Goal: Information Seeking & Learning: Learn about a topic

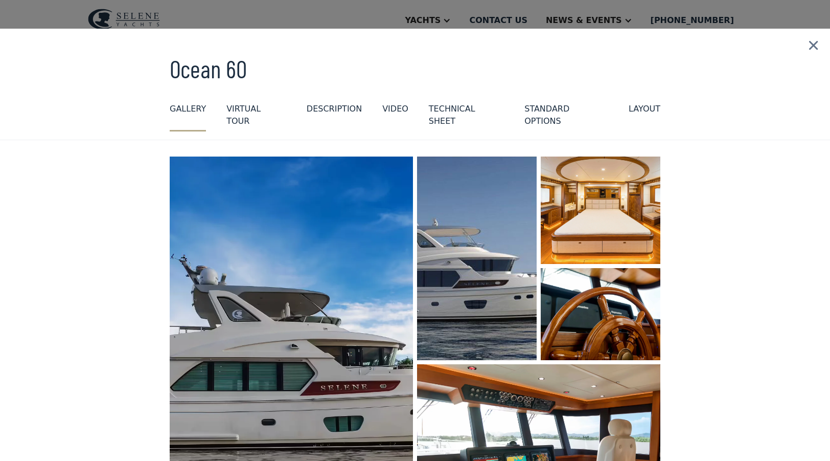
click at [189, 108] on div "GALLERY" at bounding box center [188, 109] width 36 height 12
click at [813, 44] on img at bounding box center [813, 46] width 33 height 34
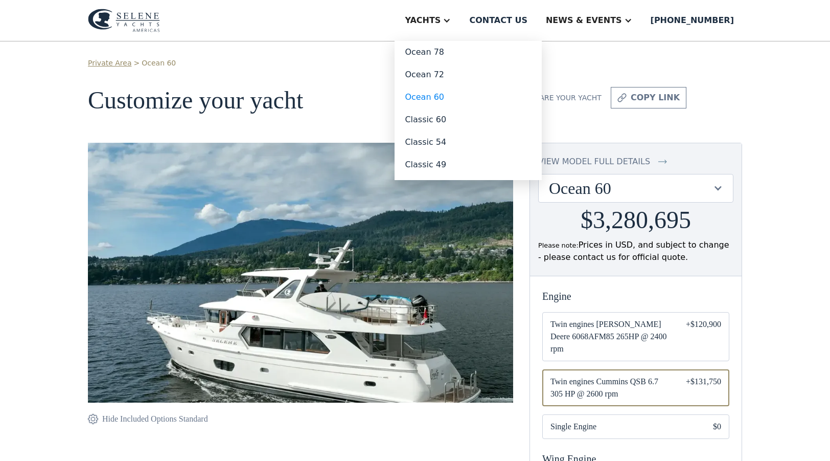
click at [441, 25] on div "Yachts" at bounding box center [423, 20] width 36 height 12
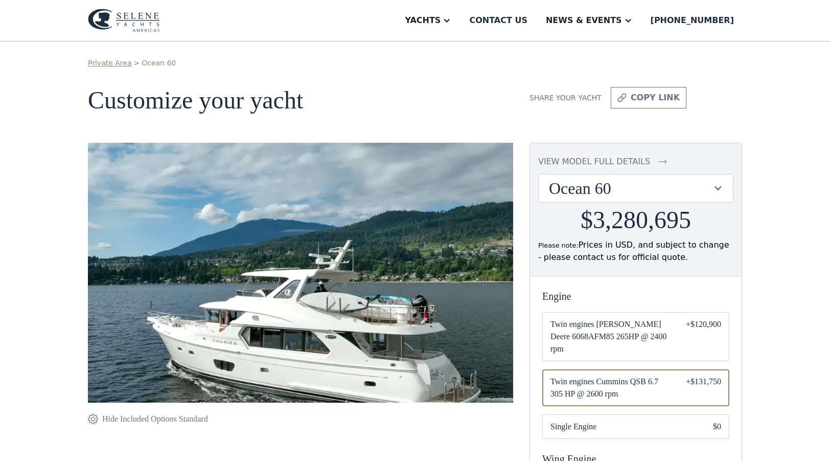
click at [441, 25] on div "Yachts" at bounding box center [423, 20] width 36 height 12
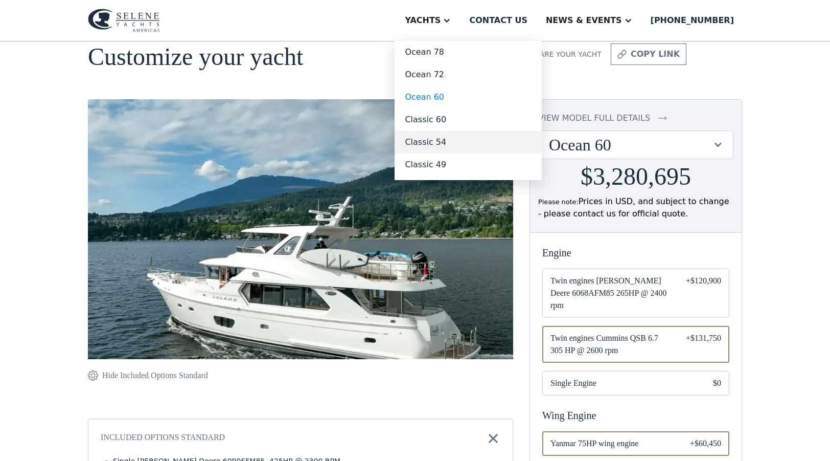
scroll to position [1, 0]
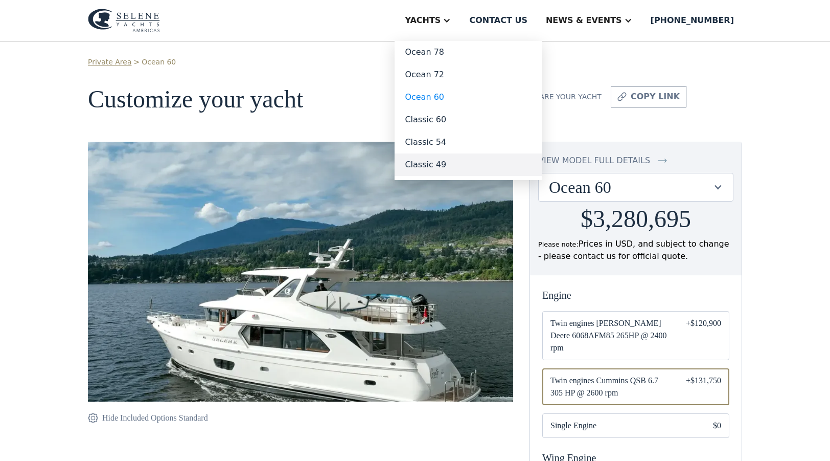
click at [457, 163] on link "Classic 49" at bounding box center [468, 164] width 147 height 22
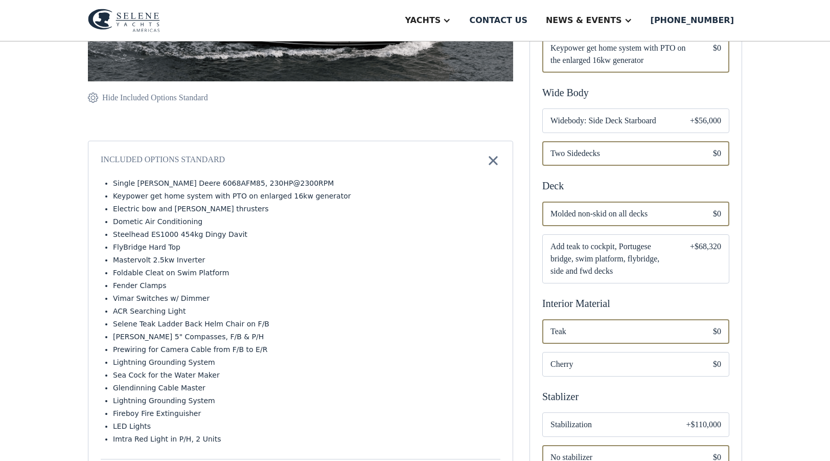
scroll to position [325, 0]
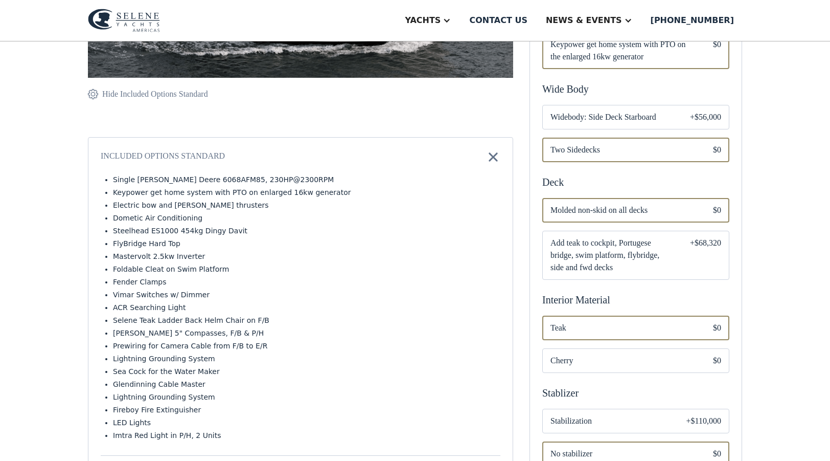
click at [652, 248] on span "Add teak to cockpit, Portugese bridge, swim platform, flybridge, side and fwd d…" at bounding box center [611, 255] width 123 height 37
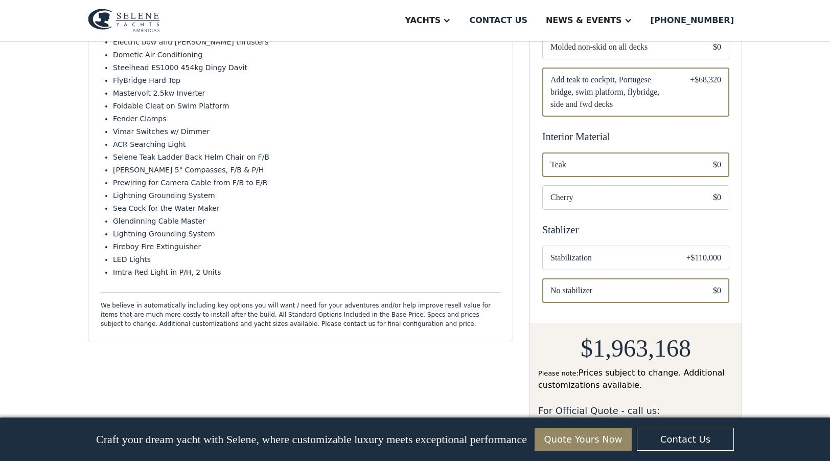
scroll to position [493, 0]
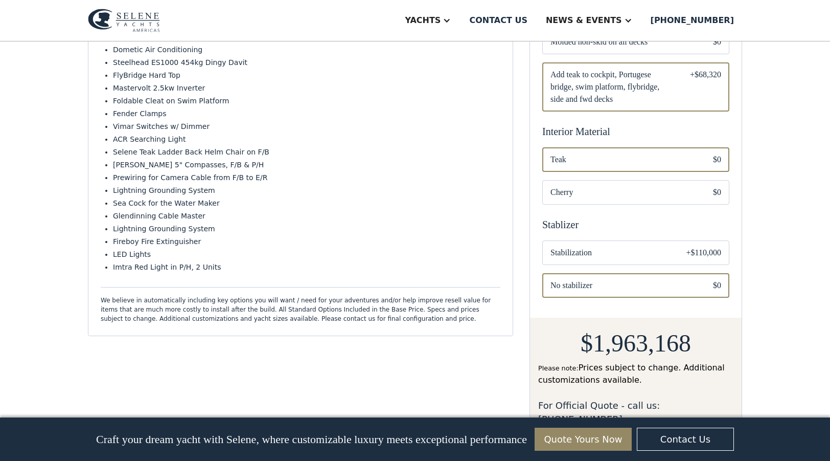
click at [599, 249] on span "Stabilization" at bounding box center [610, 252] width 120 height 12
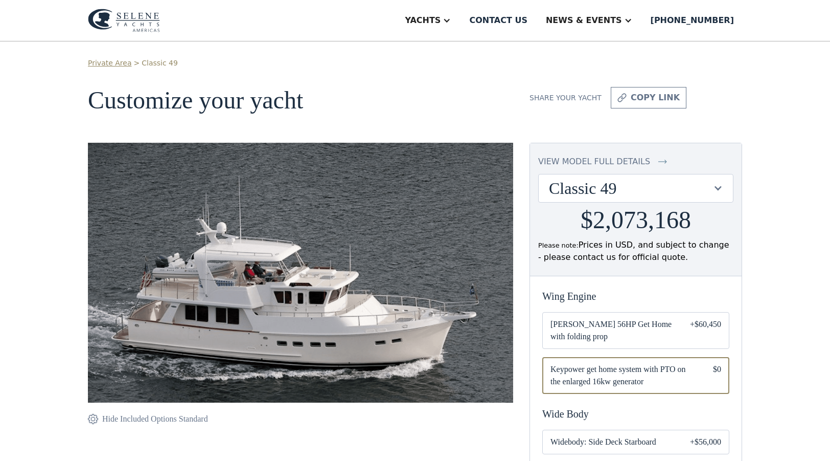
click at [149, 66] on link "Classic 49" at bounding box center [160, 63] width 36 height 11
click at [129, 17] on img at bounding box center [124, 21] width 72 height 24
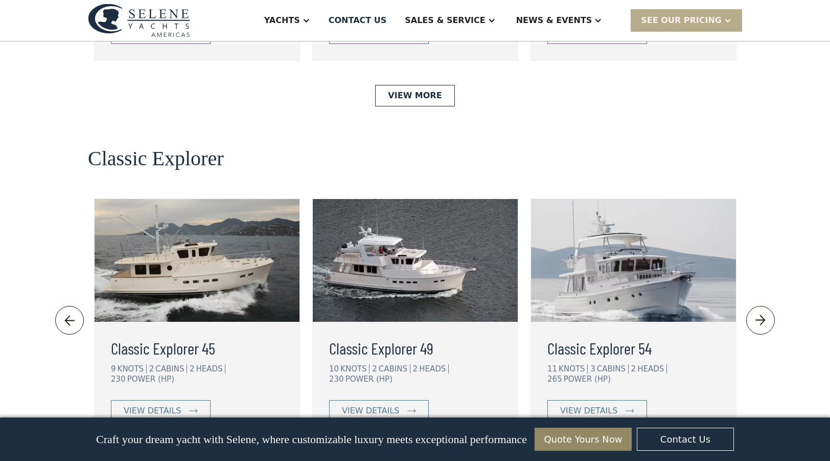
scroll to position [2143, 0]
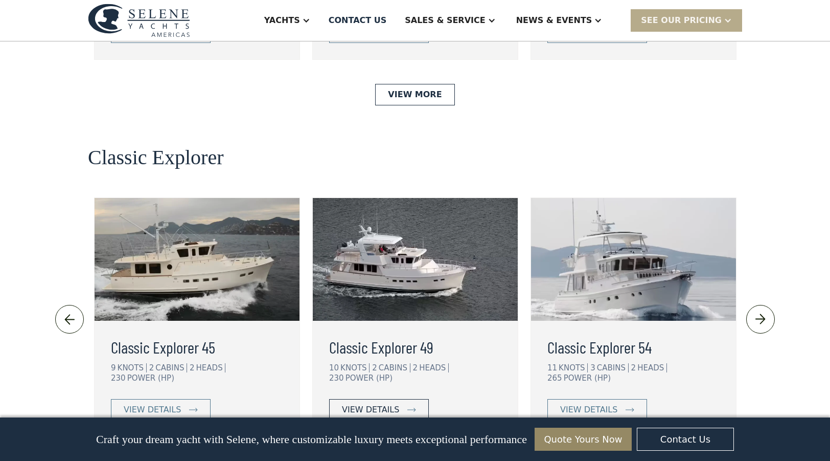
click at [377, 403] on div "view details" at bounding box center [370, 409] width 57 height 12
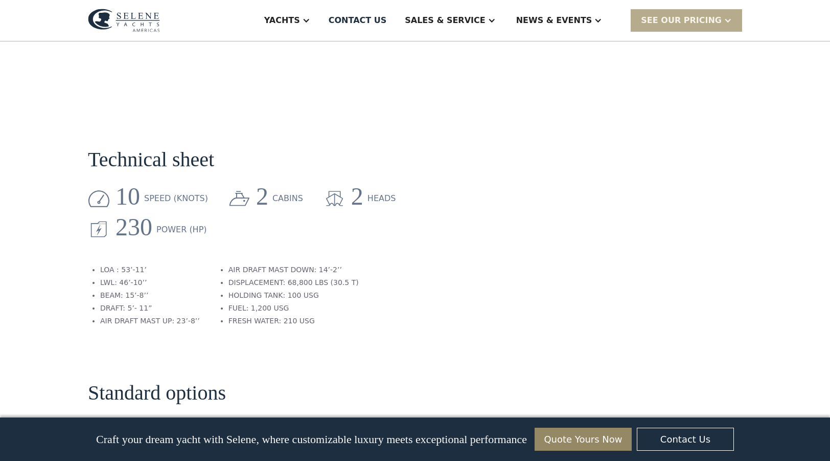
scroll to position [1183, 0]
